Goal: Information Seeking & Learning: Understand process/instructions

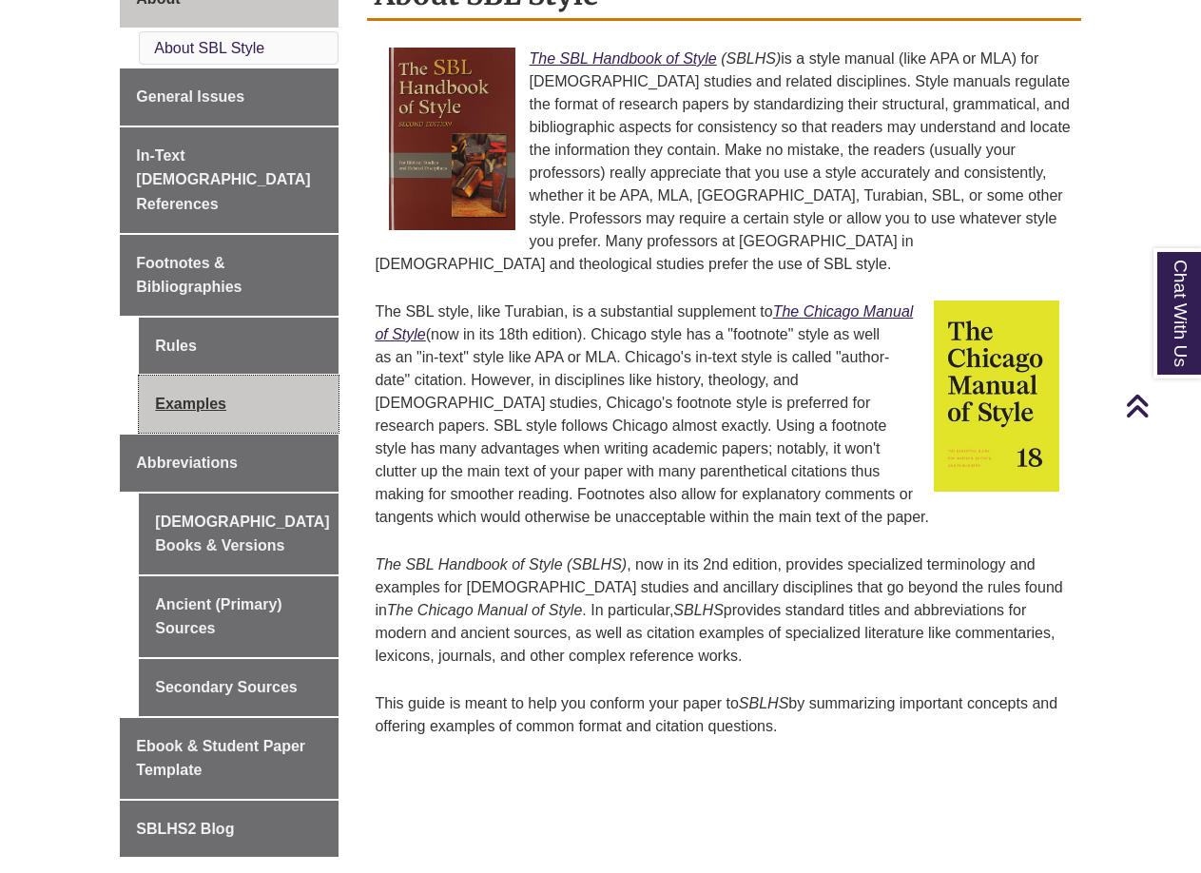
click at [202, 390] on link "Examples" at bounding box center [239, 403] width 200 height 57
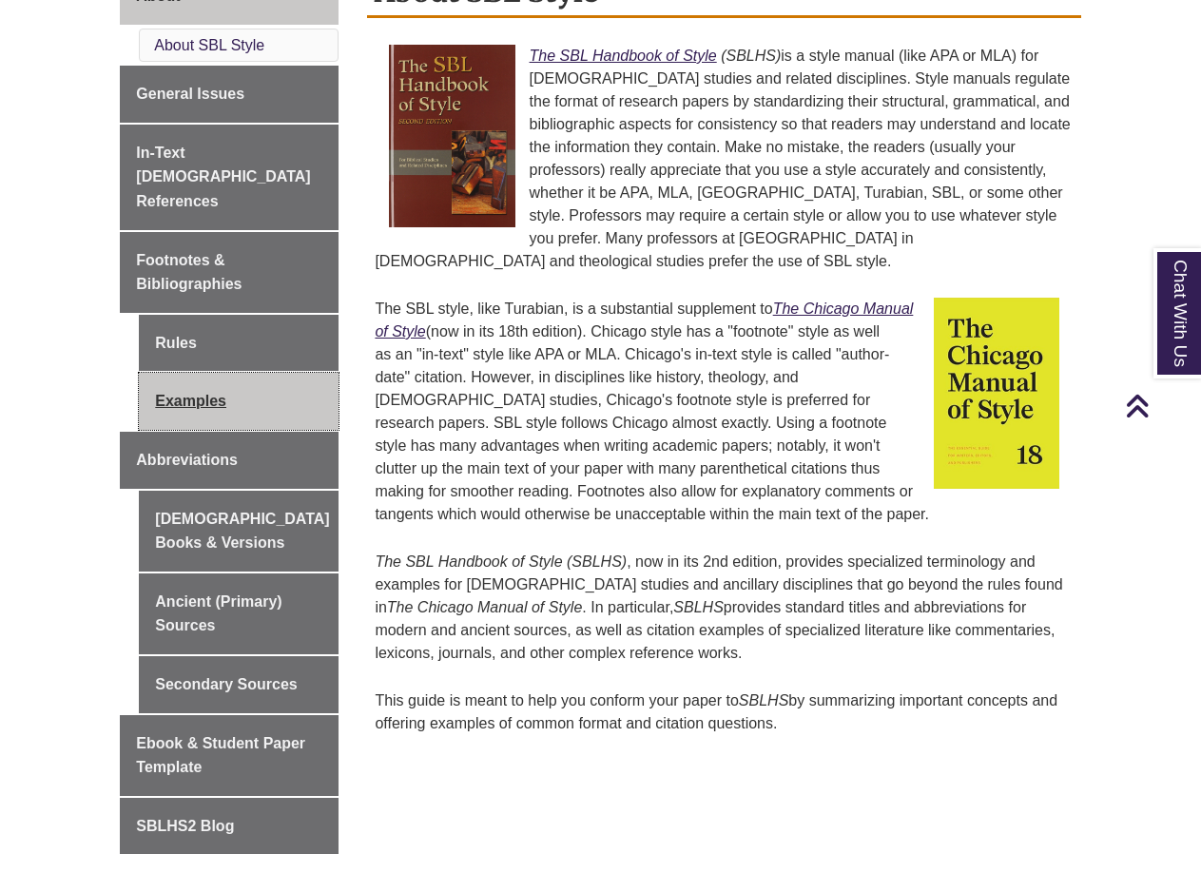
scroll to position [567, 0]
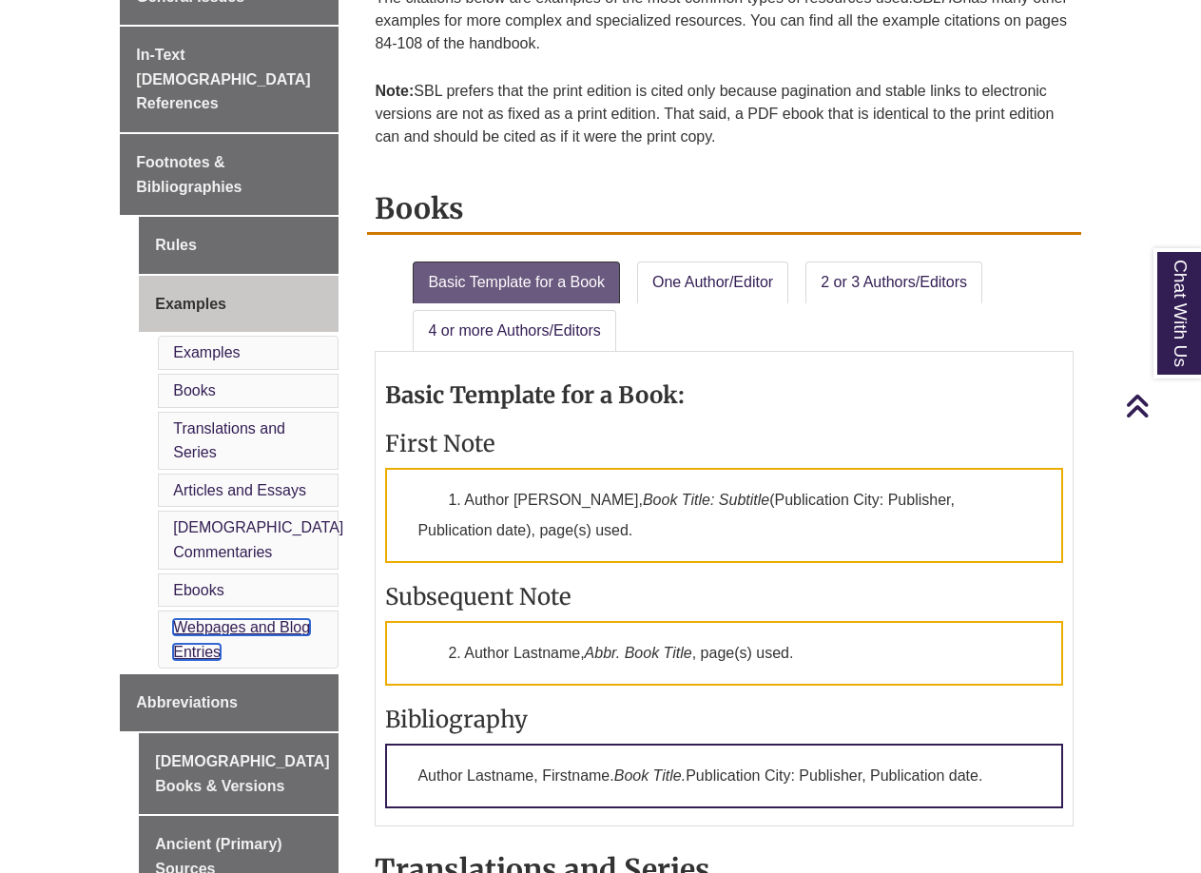
click at [219, 619] on link "Webpages and Blog Entries" at bounding box center [241, 639] width 137 height 41
